Goal: Task Accomplishment & Management: Use online tool/utility

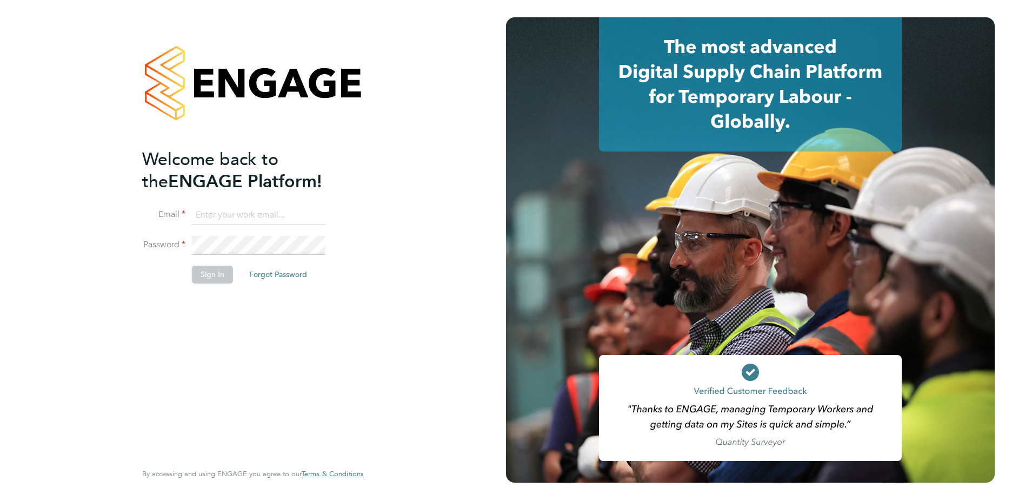
type input "[EMAIL_ADDRESS][DOMAIN_NAME]"
click at [213, 268] on button "Sign In" at bounding box center [212, 273] width 41 height 17
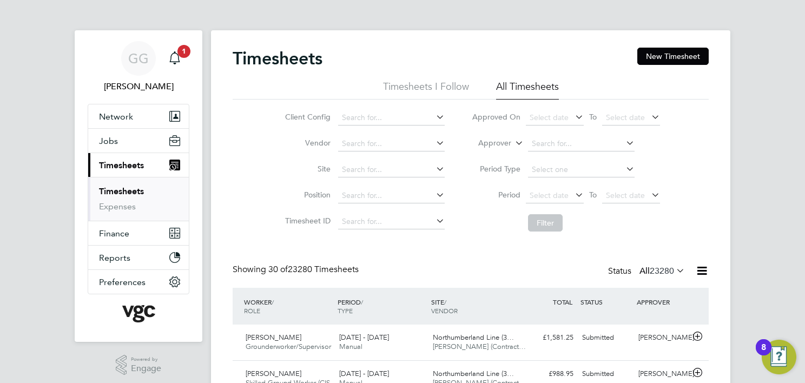
drag, startPoint x: 515, startPoint y: 139, endPoint x: 509, endPoint y: 145, distance: 8.4
click at [513, 141] on icon at bounding box center [513, 140] width 0 height 10
click at [498, 153] on li "Worker" at bounding box center [484, 156] width 53 height 14
click at [593, 144] on input at bounding box center [581, 143] width 107 height 15
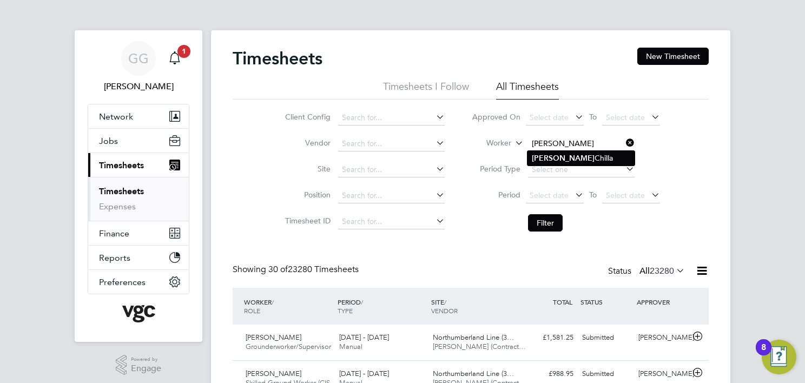
click at [569, 156] on li "Vijay Chilla" at bounding box center [580, 158] width 107 height 15
type input "Vijay Chilla"
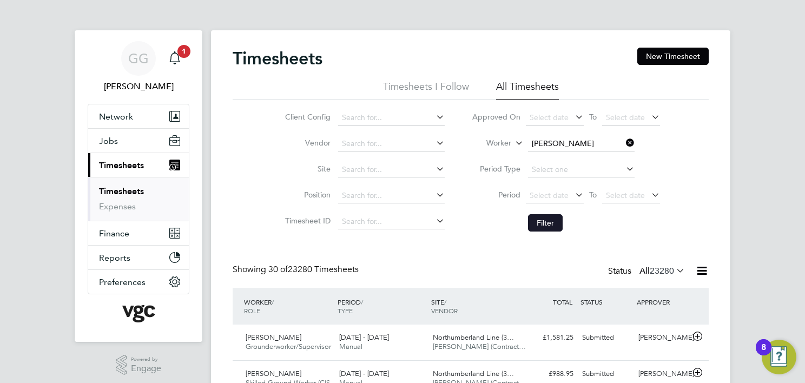
click at [536, 220] on button "Filter" at bounding box center [545, 222] width 35 height 17
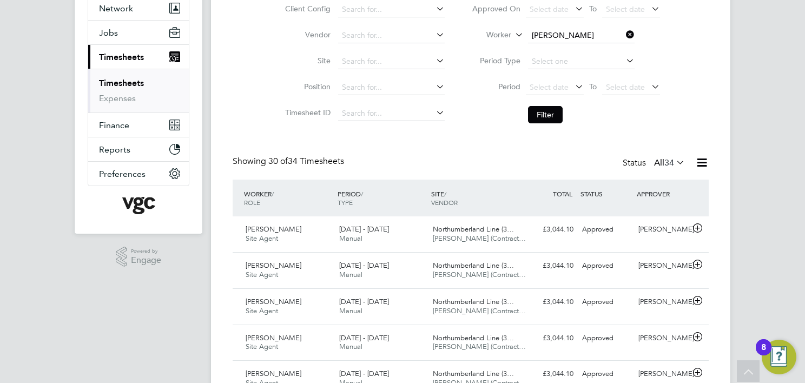
click at [564, 24] on li "Worker Vijay Chilla" at bounding box center [565, 36] width 215 height 26
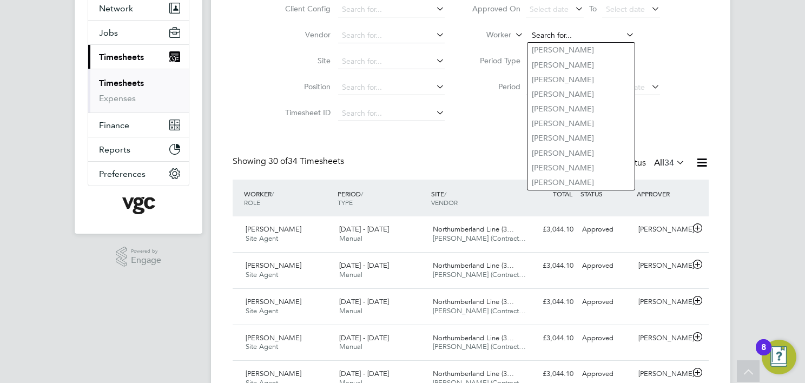
click at [571, 31] on input at bounding box center [581, 35] width 107 height 15
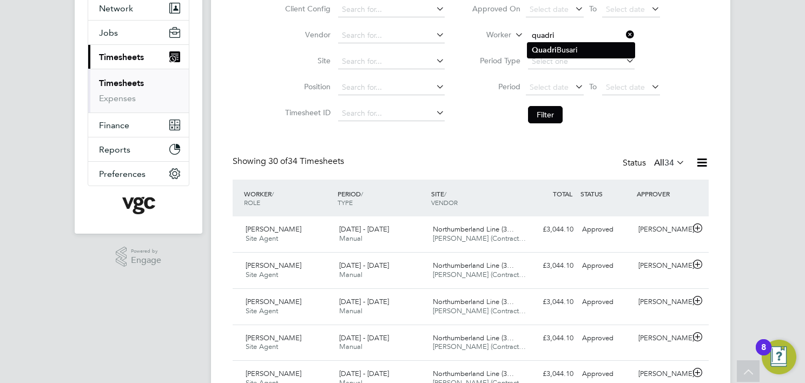
click at [578, 45] on li "Quadri Busari" at bounding box center [580, 50] width 107 height 15
type input "Quadri Busari"
click at [537, 116] on button "Filter" at bounding box center [545, 114] width 35 height 17
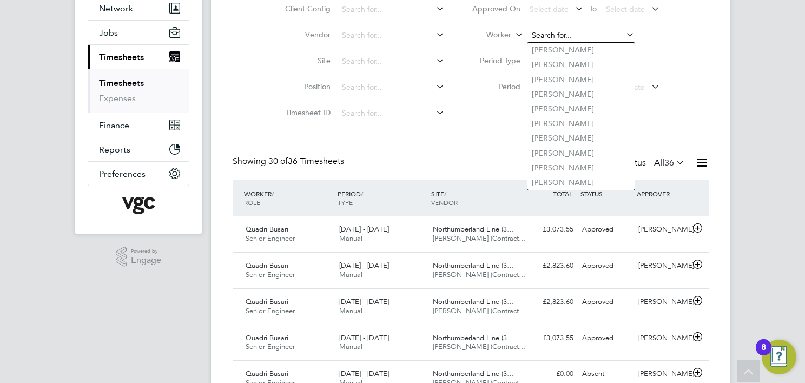
click at [560, 36] on input at bounding box center [581, 35] width 107 height 15
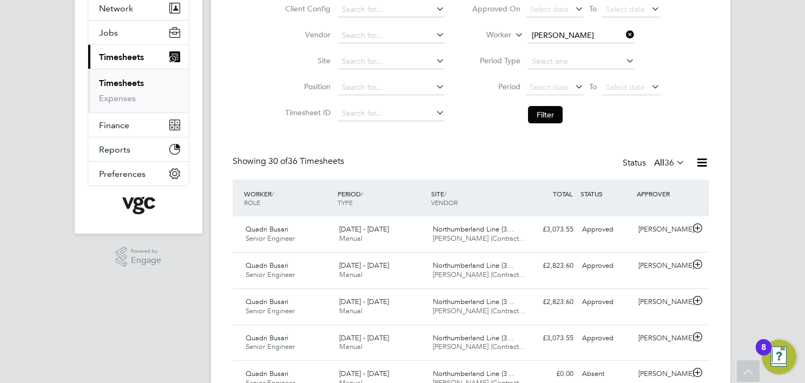
drag, startPoint x: 568, startPoint y: 50, endPoint x: 564, endPoint y: 56, distance: 7.8
click at [596, 53] on b "Phil" at bounding box center [603, 49] width 14 height 9
type input "Andrew Phillips"
click at [546, 109] on button "Filter" at bounding box center [545, 114] width 35 height 17
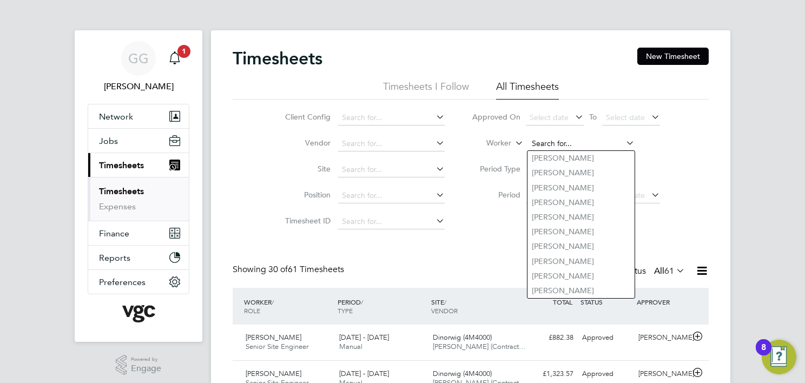
click at [564, 143] on input at bounding box center [581, 143] width 107 height 15
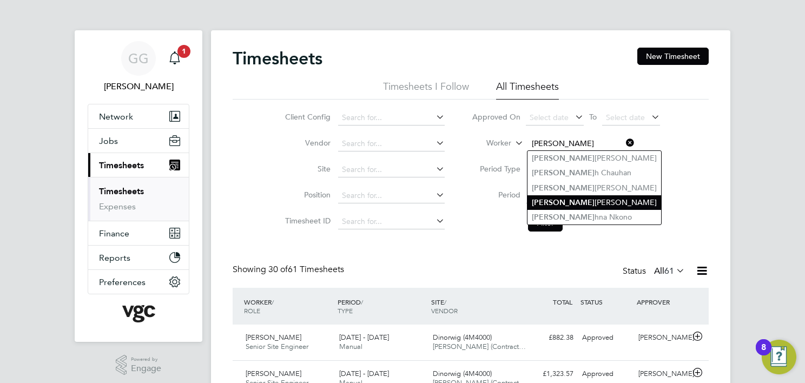
type input "kRIS"
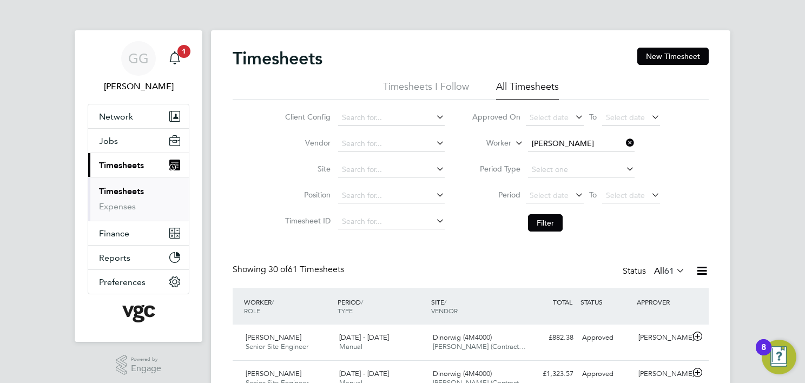
click at [586, 210] on ul "Kris tofer Drinkall Kris h Chauhan Kris ty Blain Kris tian Thomas Kris hna Nkono" at bounding box center [594, 187] width 135 height 75
click at [566, 153] on li "Krishna Nkono" at bounding box center [585, 158] width 117 height 15
type input "Krishna Nkono"
click at [566, 153] on li "Krishna Nkono" at bounding box center [585, 158] width 117 height 15
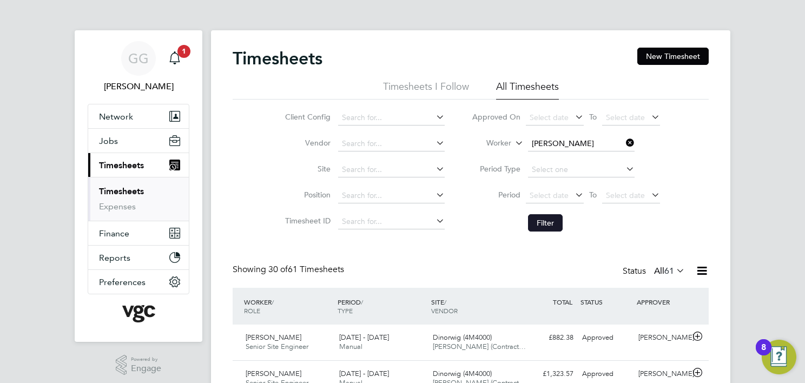
click at [553, 221] on button "Filter" at bounding box center [545, 222] width 35 height 17
click at [473, 145] on label "Worker" at bounding box center [486, 143] width 49 height 11
click at [493, 142] on label "Worker" at bounding box center [486, 143] width 49 height 11
click at [577, 145] on input at bounding box center [581, 143] width 107 height 15
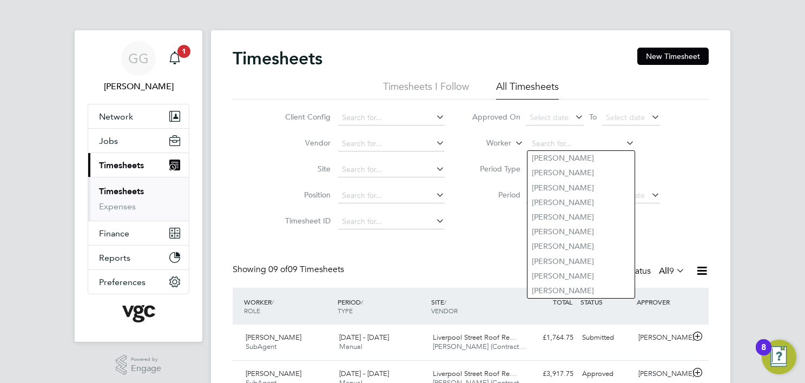
click at [703, 147] on div "Client Config Vendor Site Position Timesheet ID Approved On Select date To Sele…" at bounding box center [470, 167] width 476 height 137
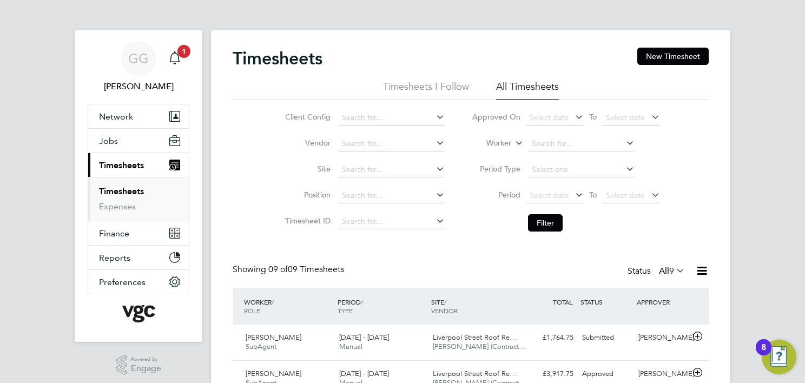
click at [482, 151] on li "Worker" at bounding box center [565, 144] width 215 height 26
click at [513, 145] on icon at bounding box center [513, 140] width 0 height 10
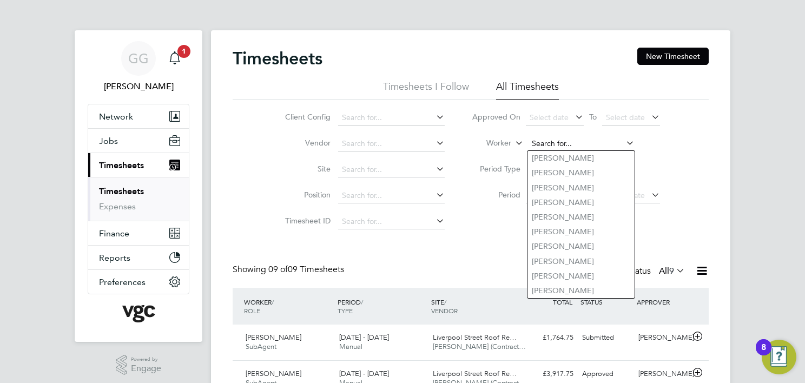
click at [578, 146] on input at bounding box center [581, 143] width 107 height 15
click at [478, 225] on li "Filter" at bounding box center [565, 223] width 215 height 28
click at [539, 147] on input at bounding box center [581, 143] width 107 height 15
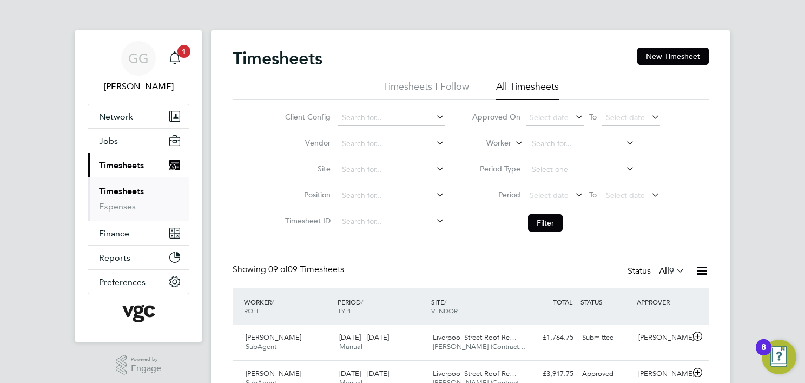
click at [759, 150] on div "GG Gauri Gautam Notifications 1 Applications: Network Team Members Businesses S…" at bounding box center [402, 344] width 805 height 688
click at [510, 139] on label "Worker" at bounding box center [486, 143] width 49 height 11
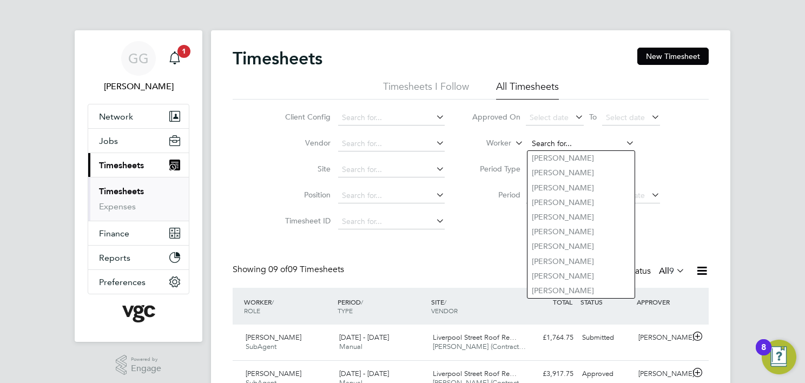
click at [551, 141] on input at bounding box center [581, 143] width 107 height 15
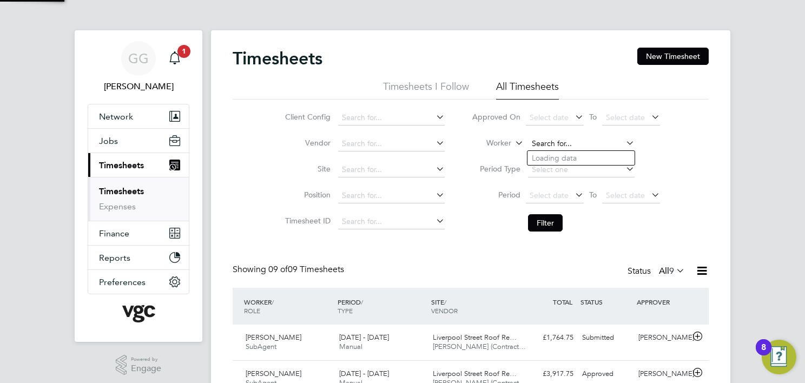
click at [553, 137] on input at bounding box center [581, 143] width 107 height 15
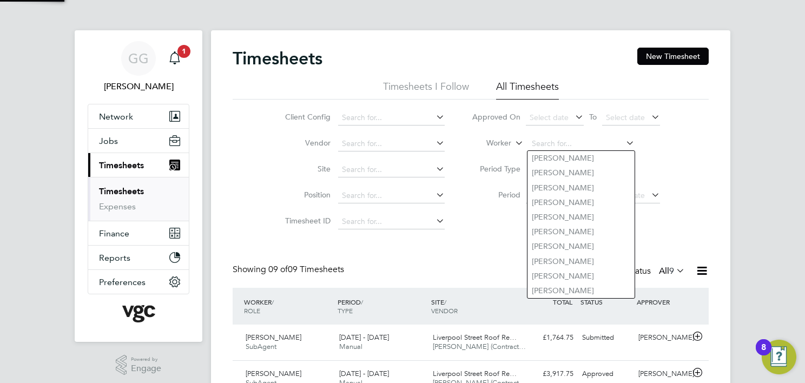
click at [680, 130] on div "Client Config Vendor Site Position Timesheet ID Approved On Select date To Sele…" at bounding box center [470, 167] width 476 height 137
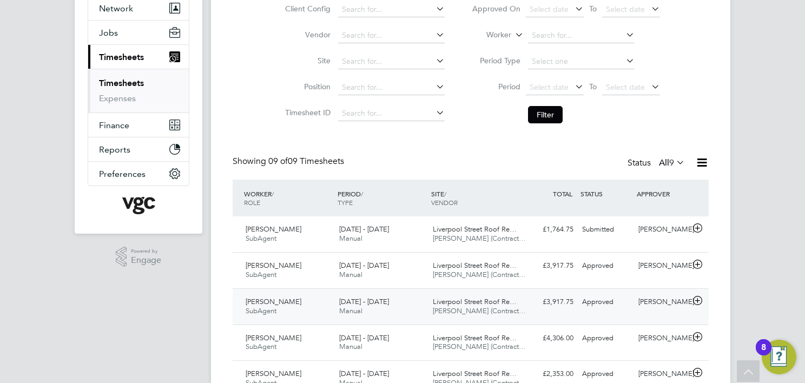
scroll to position [162, 0]
